Goal: Navigation & Orientation: Find specific page/section

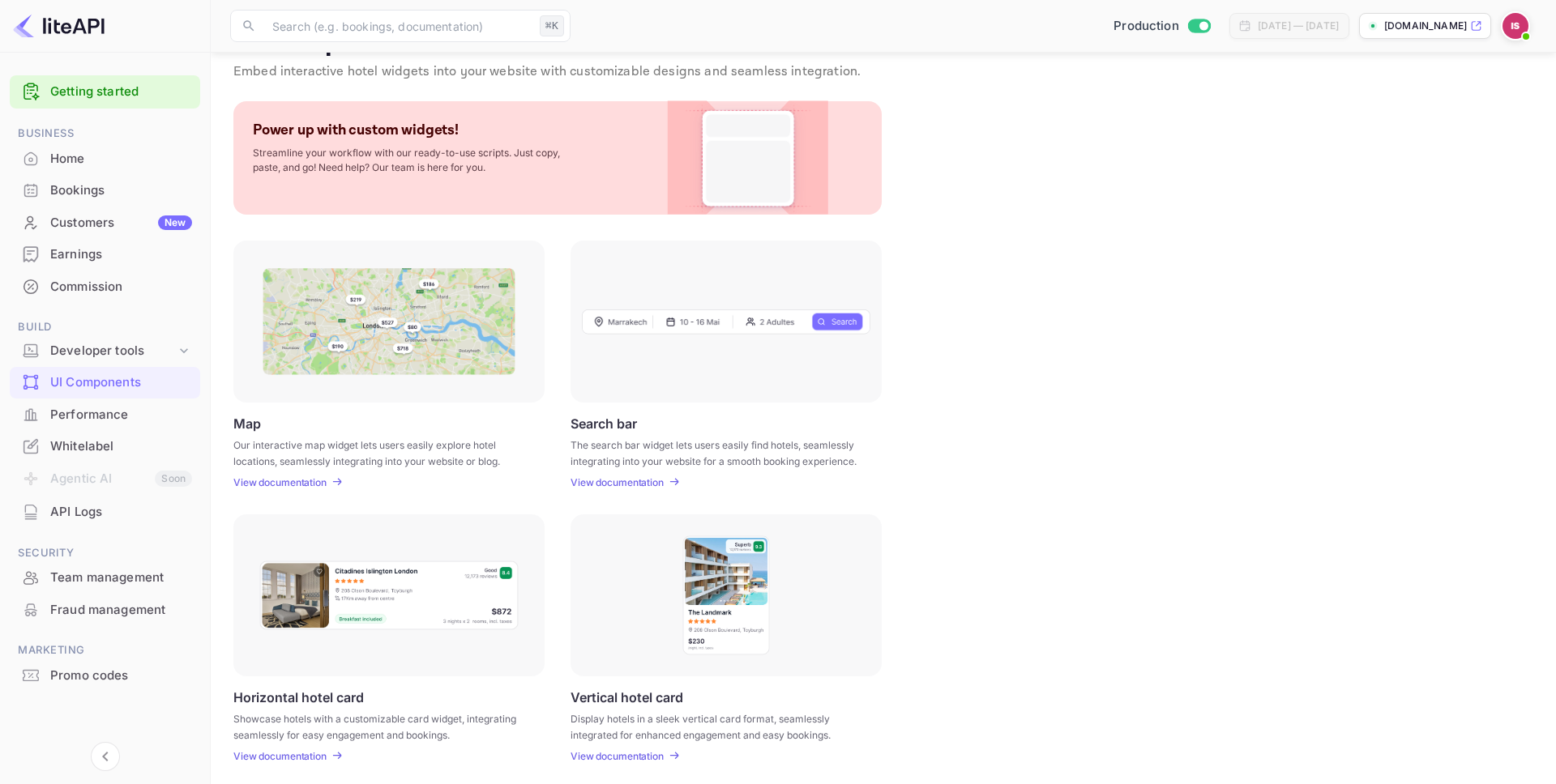
scroll to position [46, 0]
click at [465, 354] on img at bounding box center [389, 320] width 253 height 107
click at [304, 483] on p "View documentation" at bounding box center [280, 481] width 93 height 12
click at [643, 116] on div "Power up with custom widgets! Streamline your workflow with our ready-to-use sc…" at bounding box center [558, 157] width 649 height 113
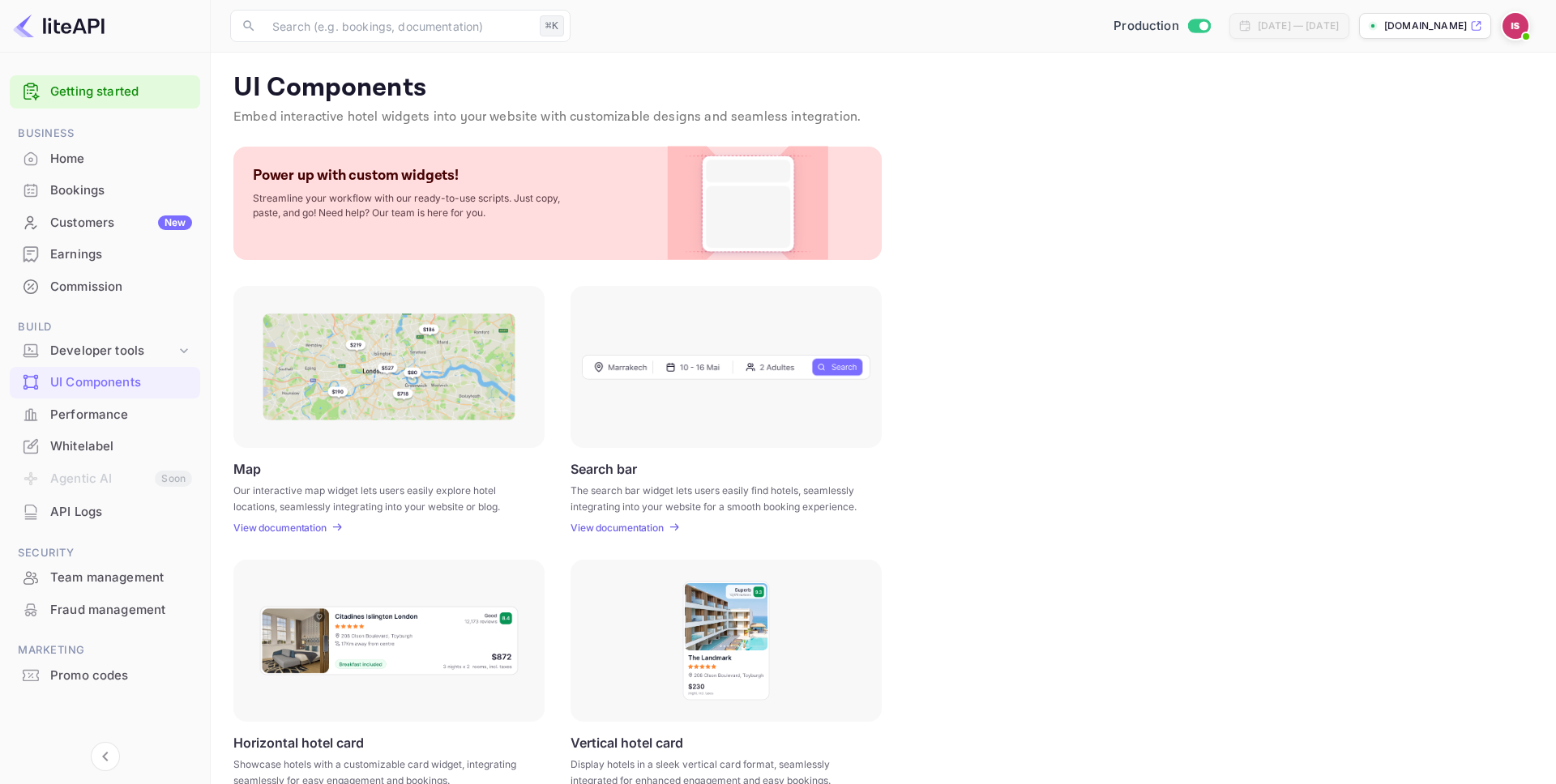
click at [492, 213] on p "Streamline your workflow with our ready-to-use scripts. Just copy, paste, and g…" at bounding box center [415, 205] width 324 height 29
click at [716, 203] on img at bounding box center [748, 203] width 131 height 113
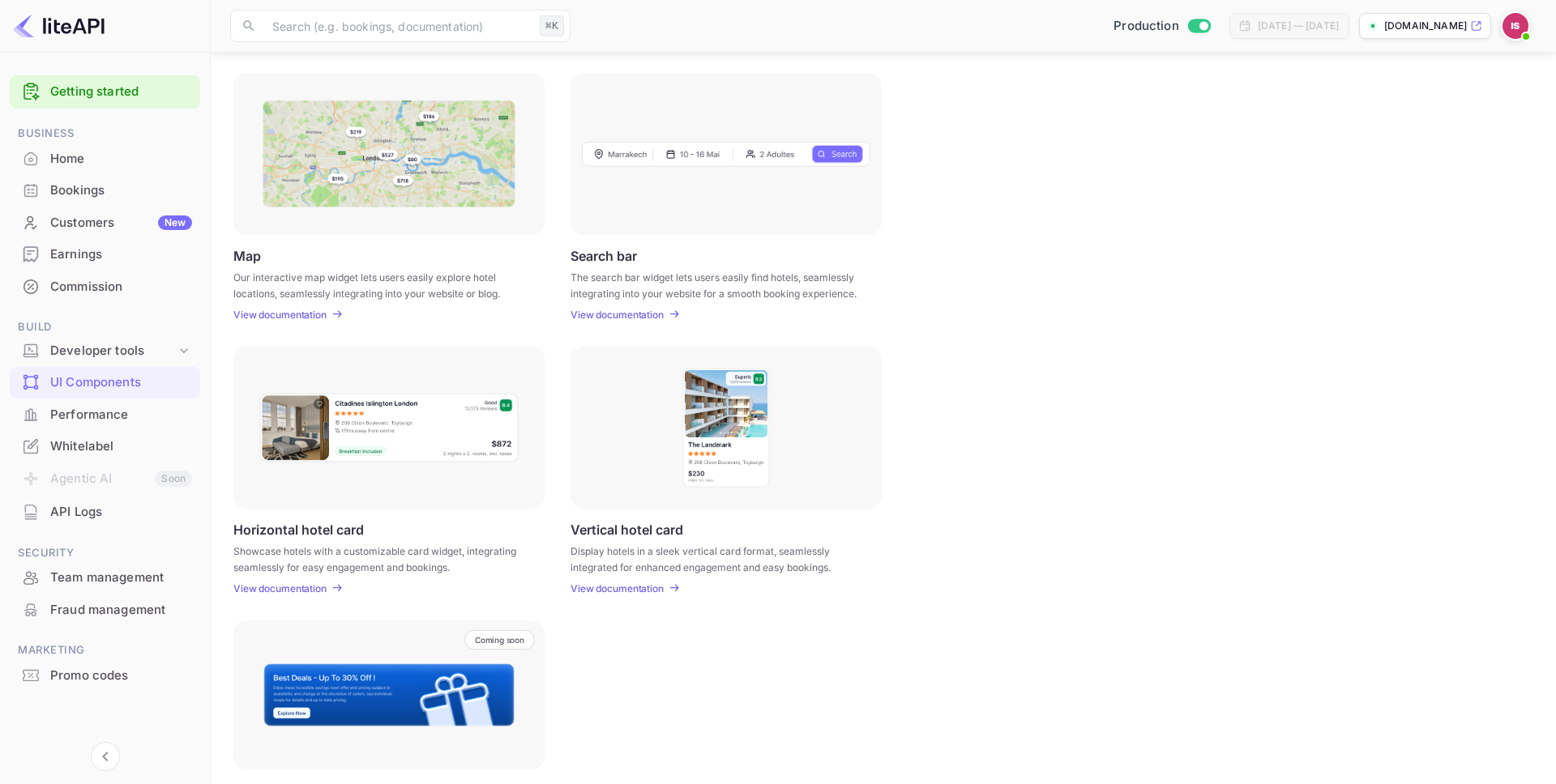
scroll to position [295, 0]
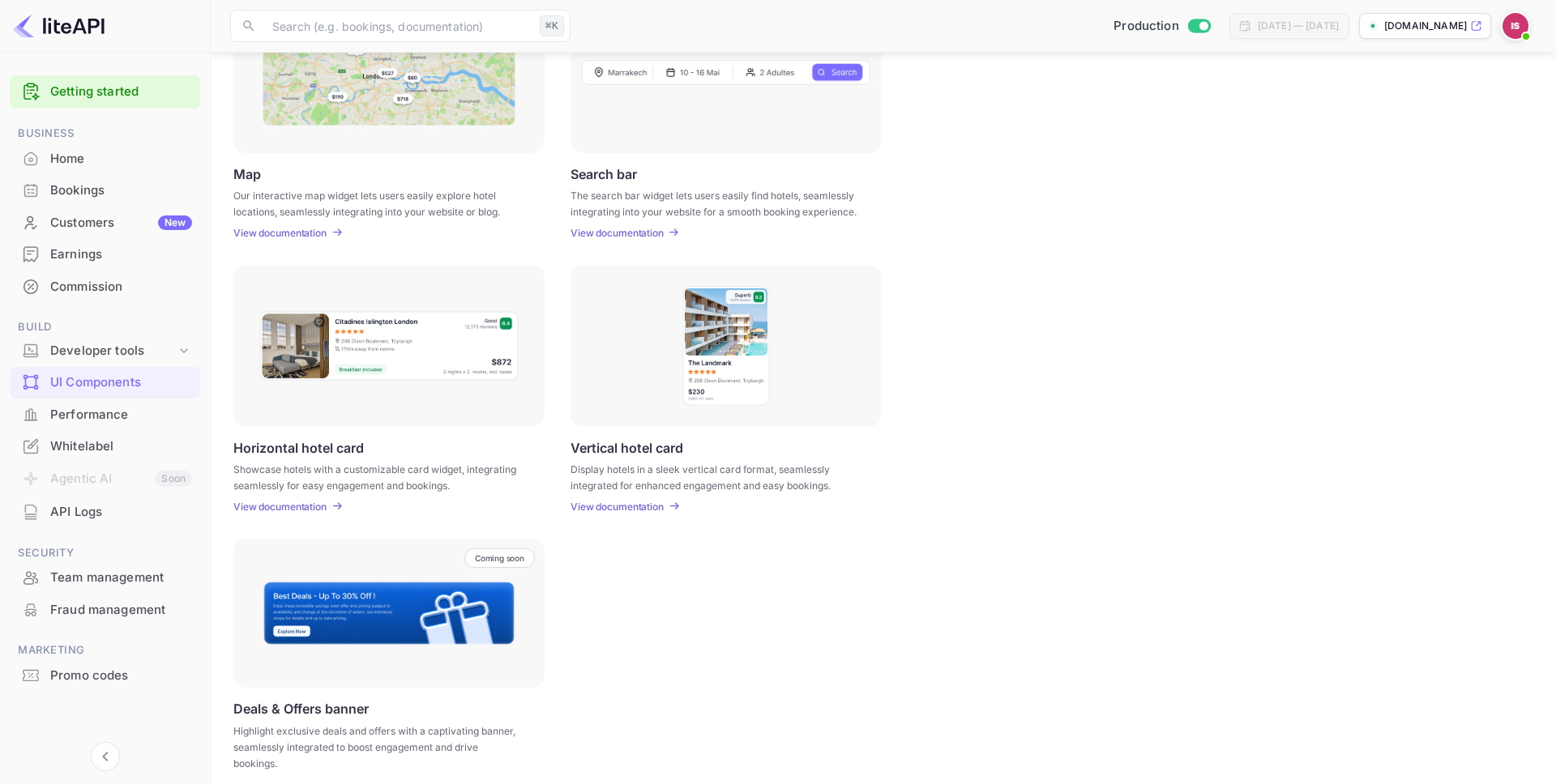
click at [610, 234] on p "View documentation" at bounding box center [616, 233] width 93 height 12
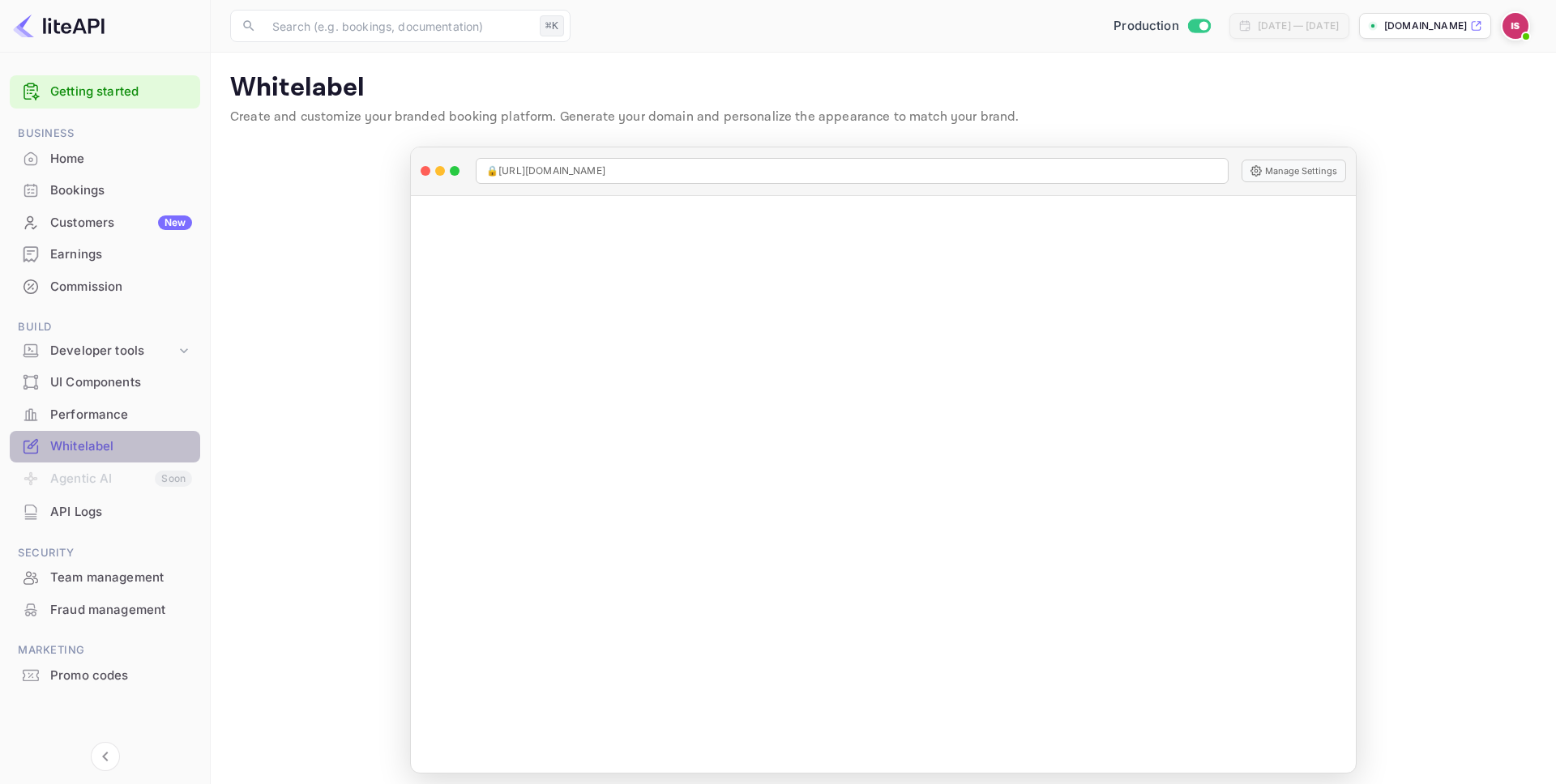
click at [130, 445] on div "Whitelabel" at bounding box center [121, 447] width 142 height 19
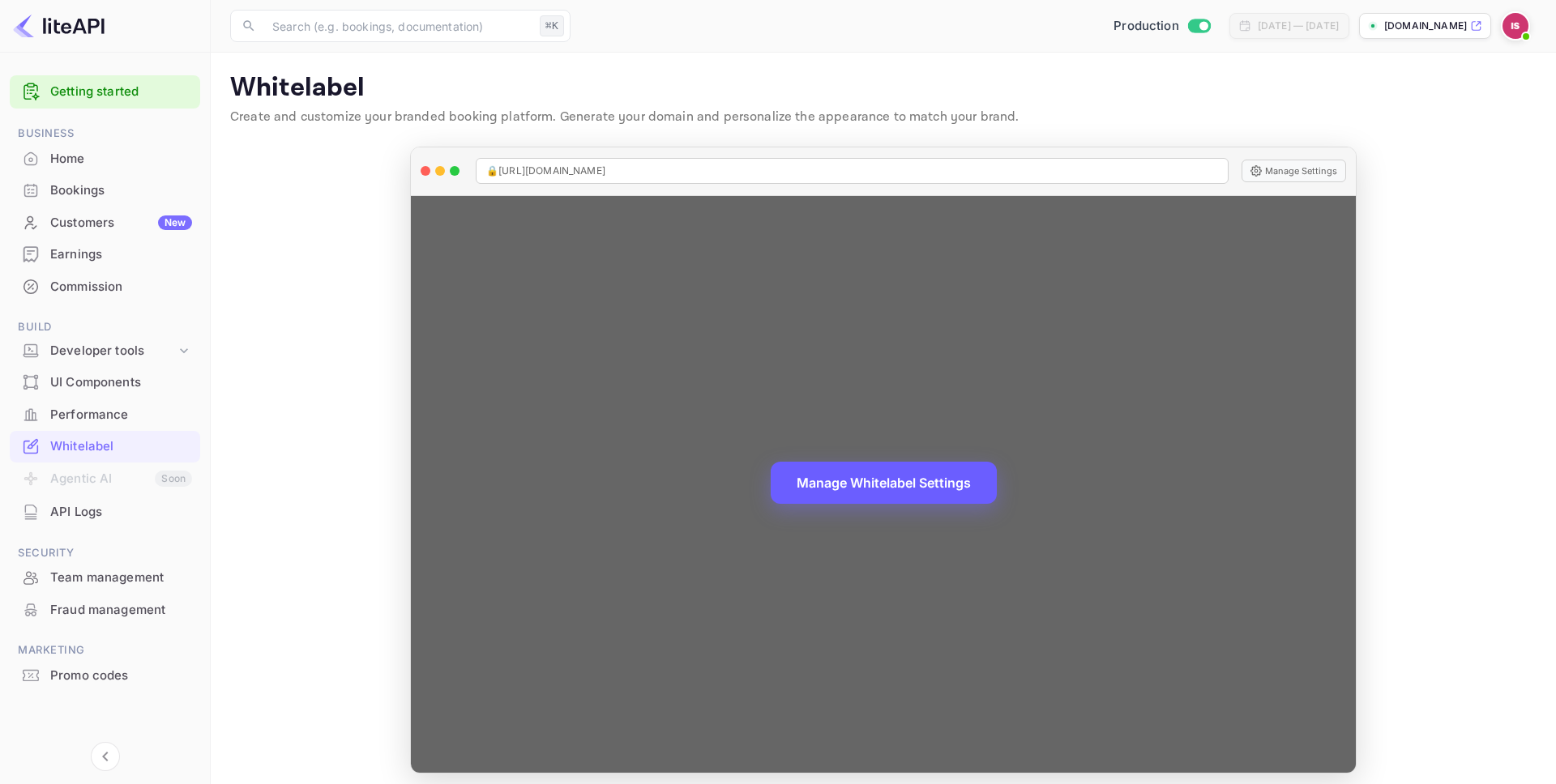
click at [867, 487] on button "Manage Whitelabel Settings" at bounding box center [883, 482] width 226 height 42
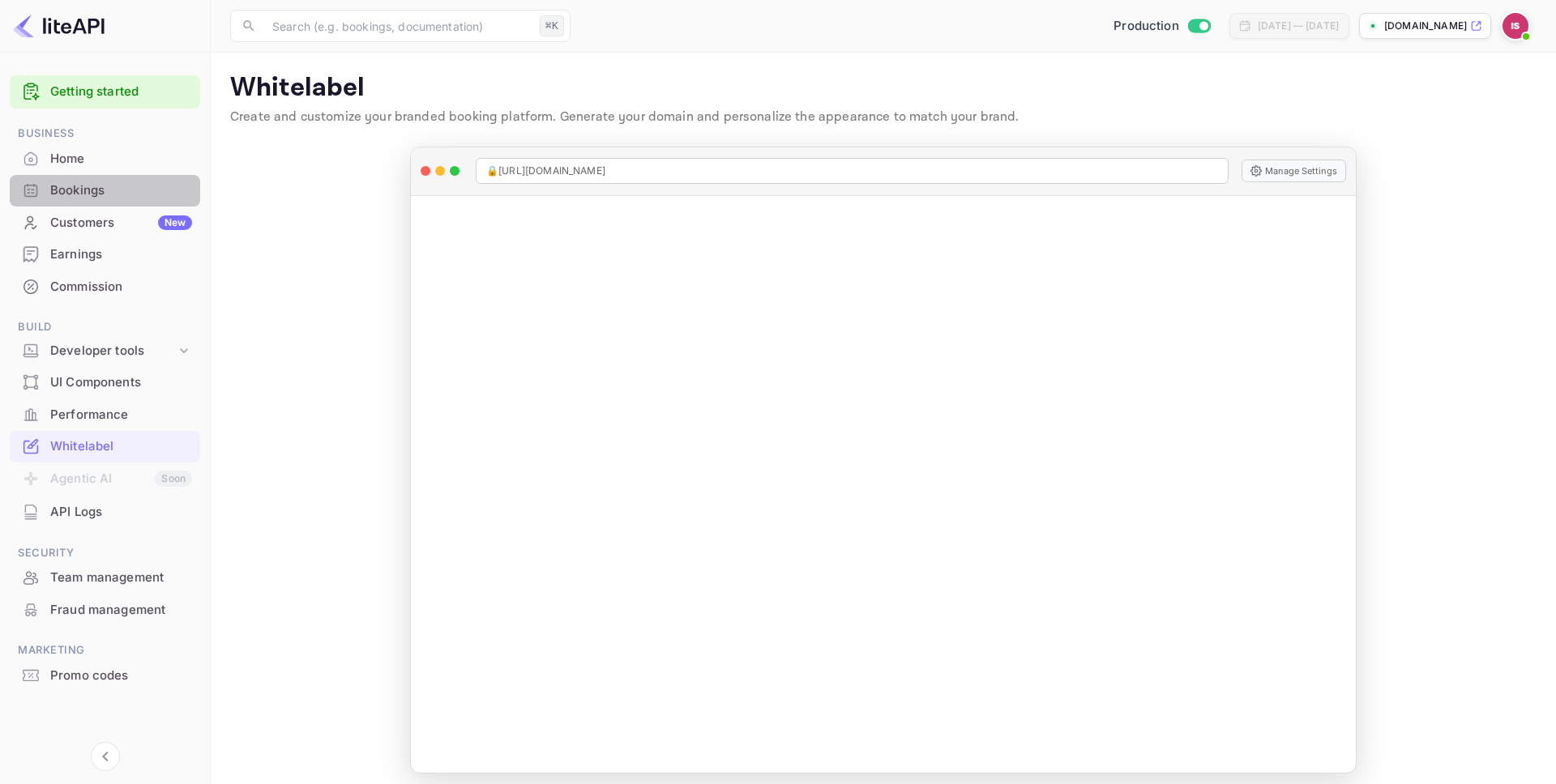
click at [107, 187] on div "Bookings" at bounding box center [121, 191] width 142 height 19
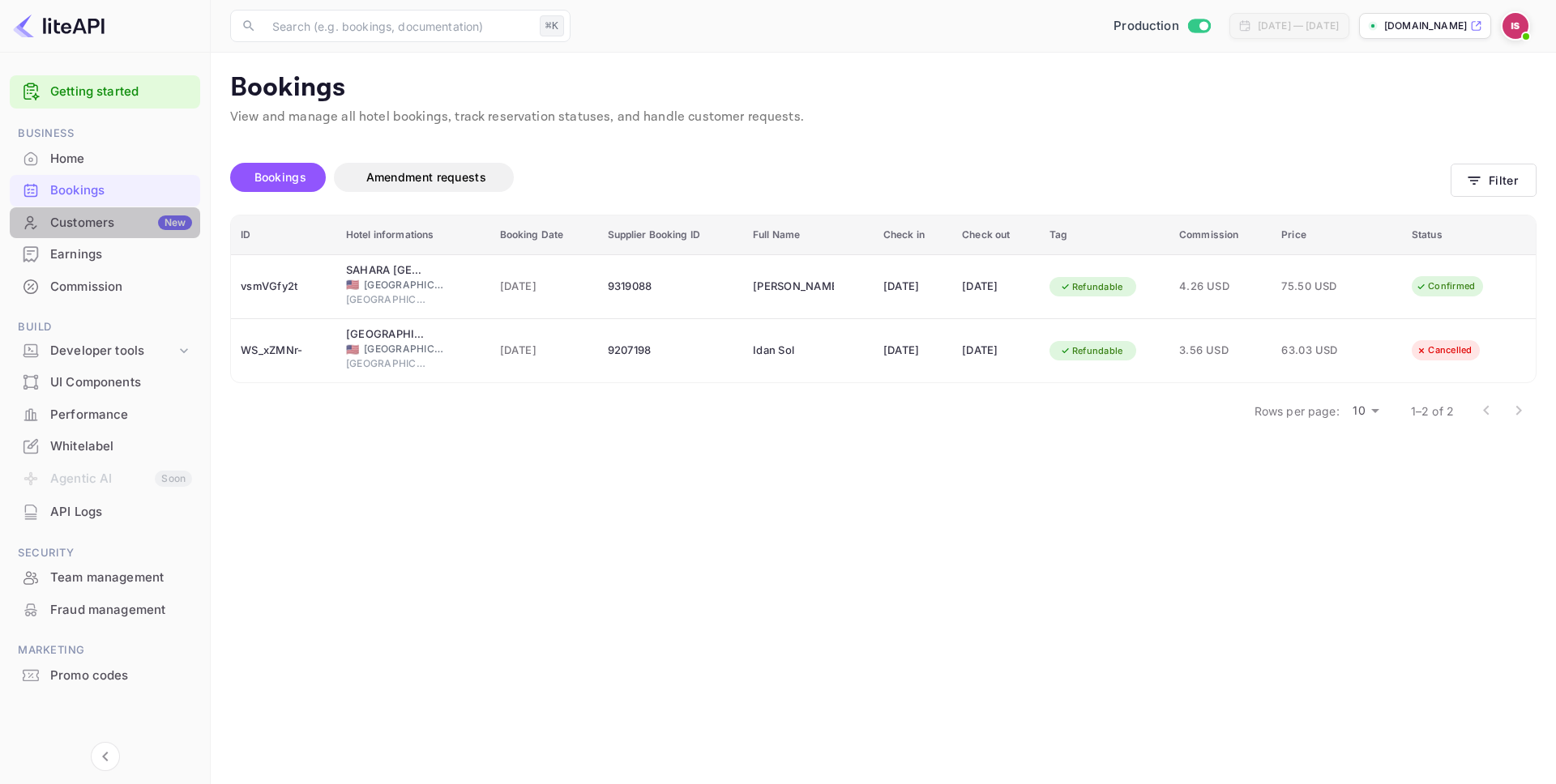
click at [119, 228] on div "Customers New" at bounding box center [121, 223] width 142 height 19
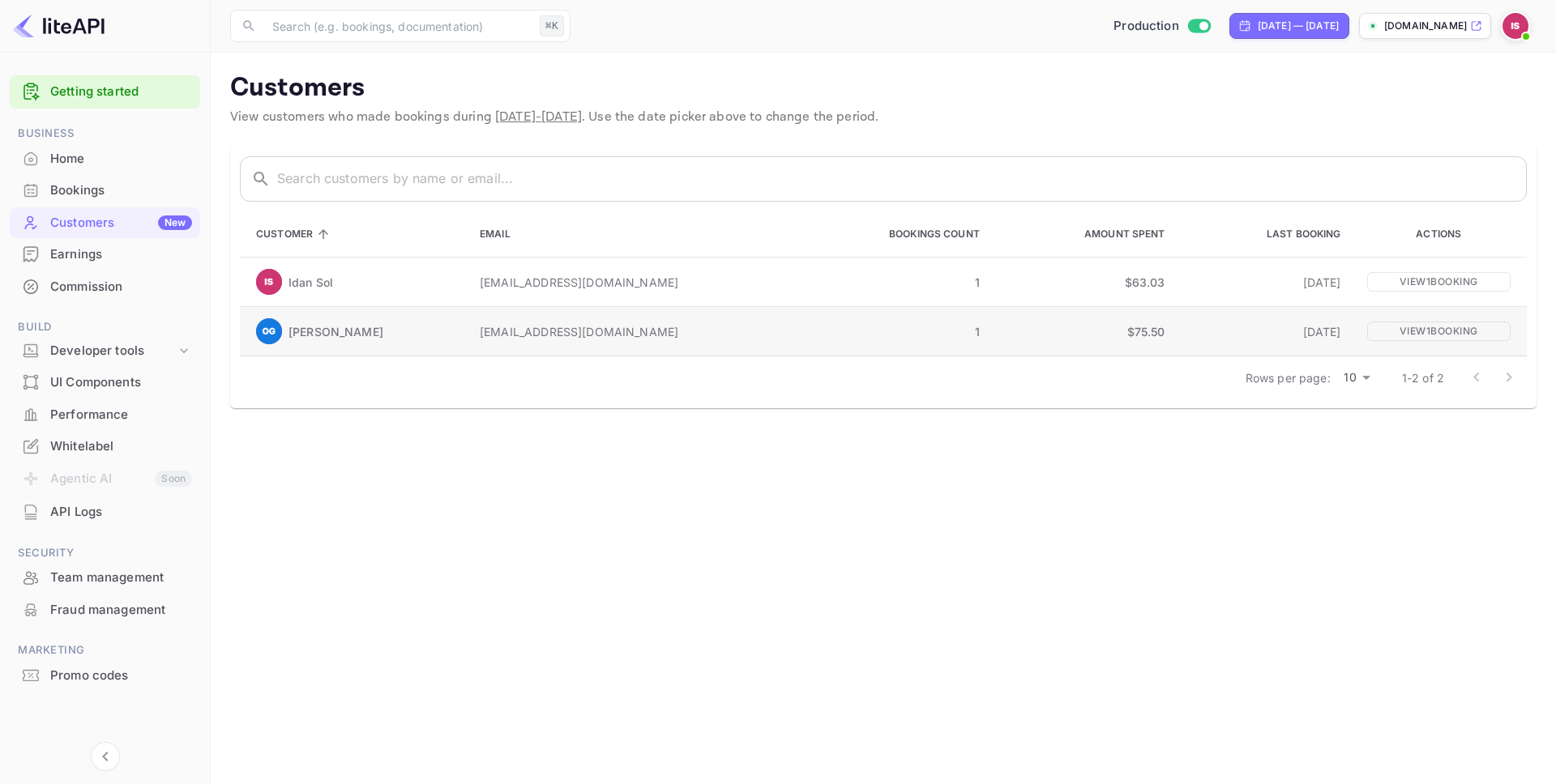
click at [449, 320] on td "Omer Granot" at bounding box center [353, 331] width 227 height 49
click at [292, 338] on p "Omer Granot" at bounding box center [335, 331] width 95 height 17
click at [304, 337] on p "Omer Granot" at bounding box center [335, 331] width 95 height 17
click at [72, 156] on div "Home" at bounding box center [121, 159] width 142 height 19
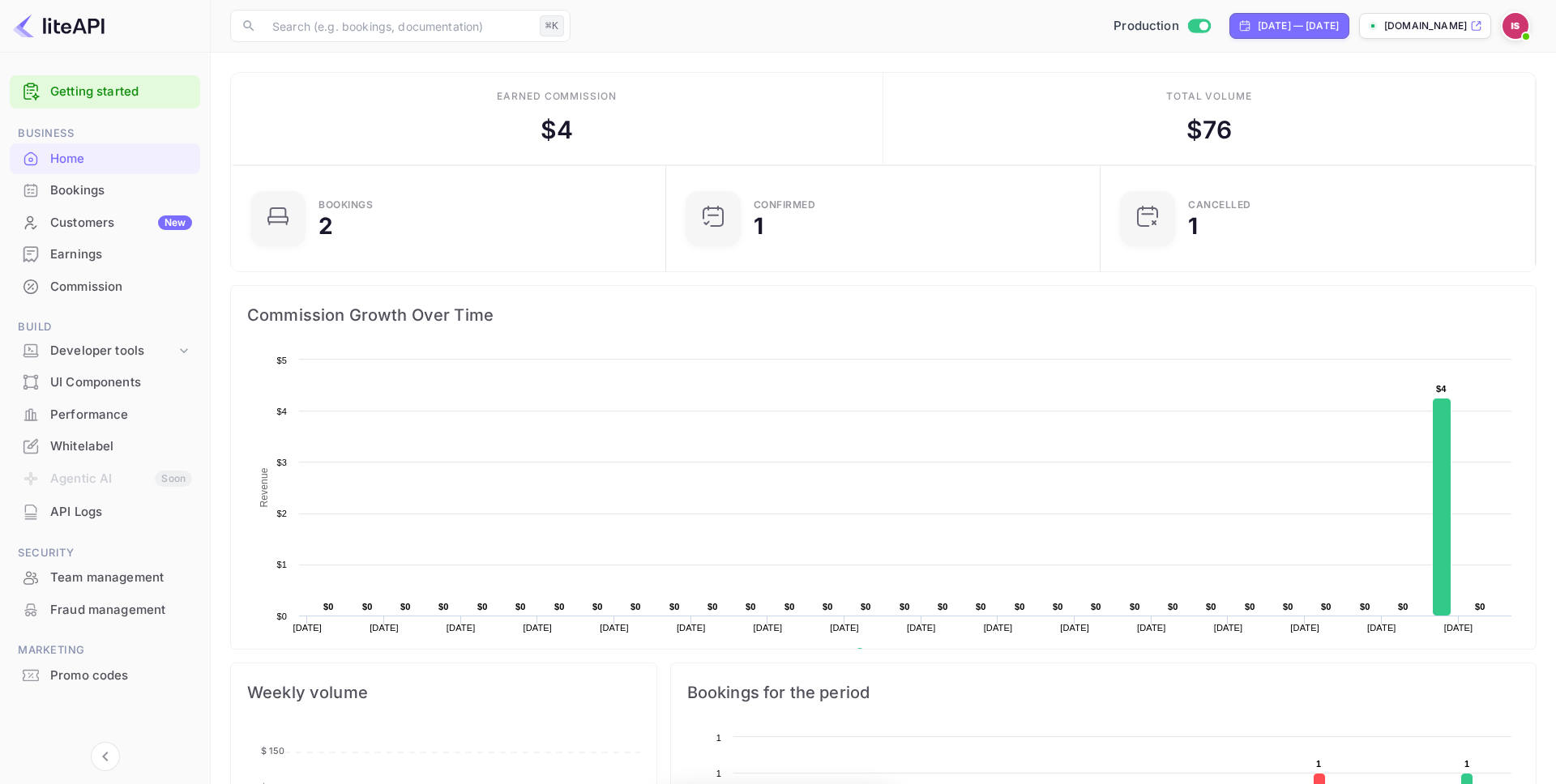
scroll to position [1, 1]
